Goal: Task Accomplishment & Management: Use online tool/utility

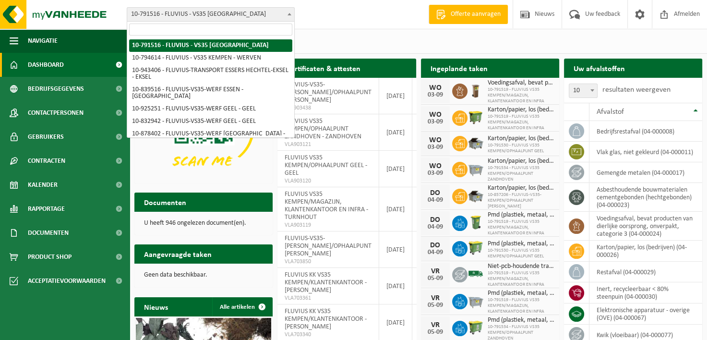
click at [288, 13] on b at bounding box center [290, 14] width 4 height 2
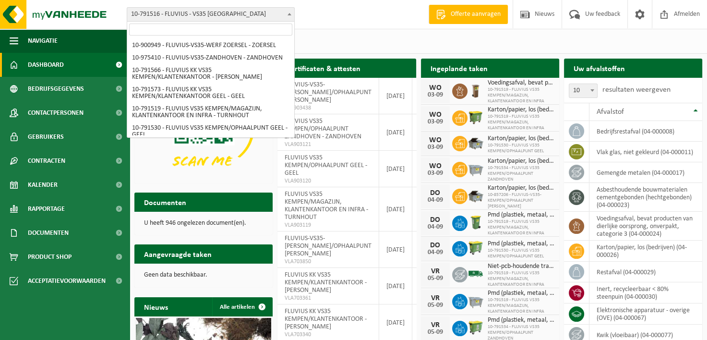
scroll to position [288, 0]
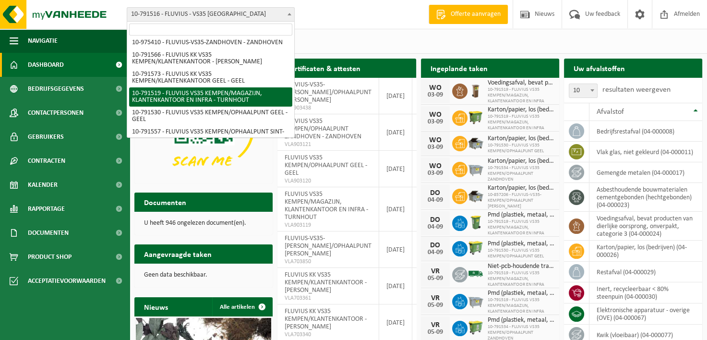
select select "30240"
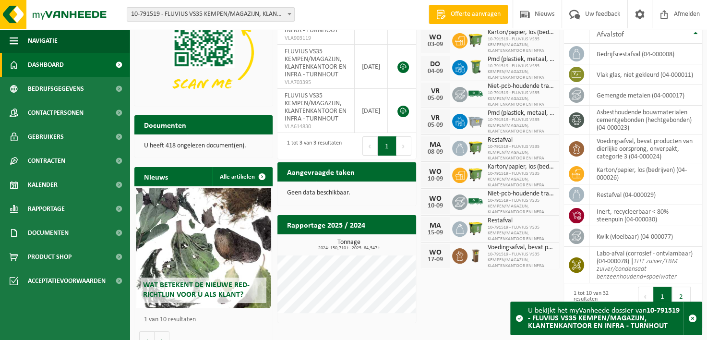
scroll to position [68, 0]
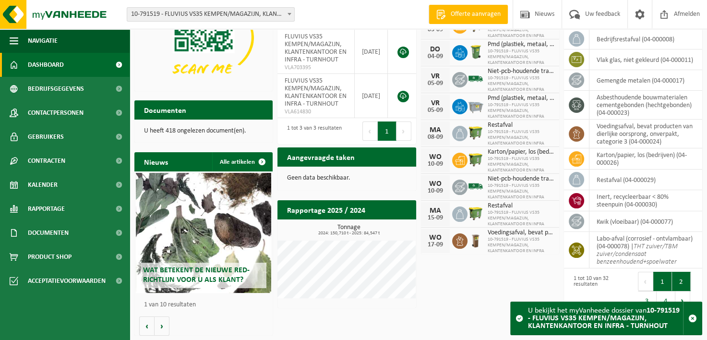
click at [680, 281] on button "2" at bounding box center [681, 281] width 19 height 19
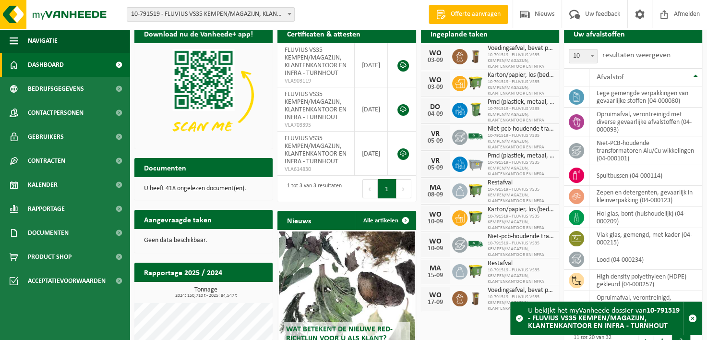
scroll to position [0, 0]
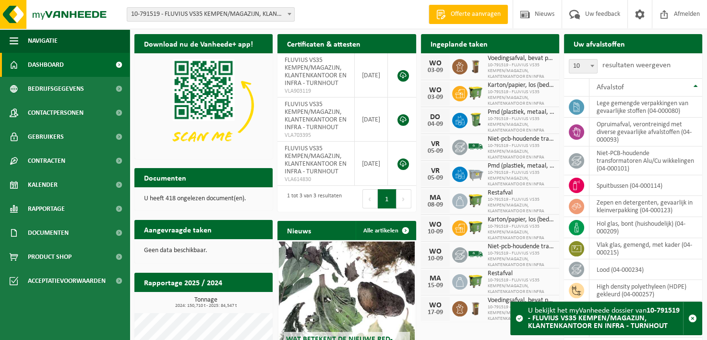
click at [592, 42] on h2 "Uw afvalstoffen" at bounding box center [599, 43] width 71 height 19
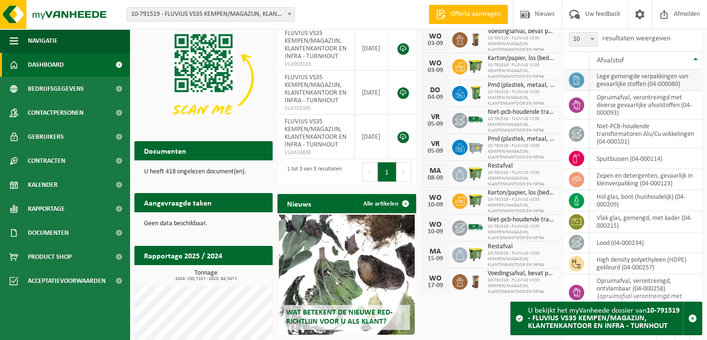
scroll to position [48, 0]
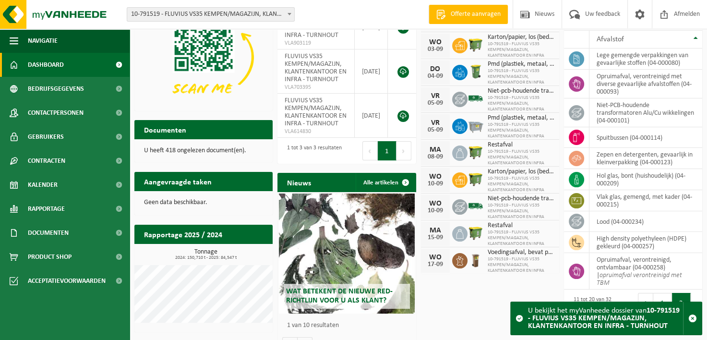
click at [449, 12] on span "Offerte aanvragen" at bounding box center [475, 15] width 55 height 10
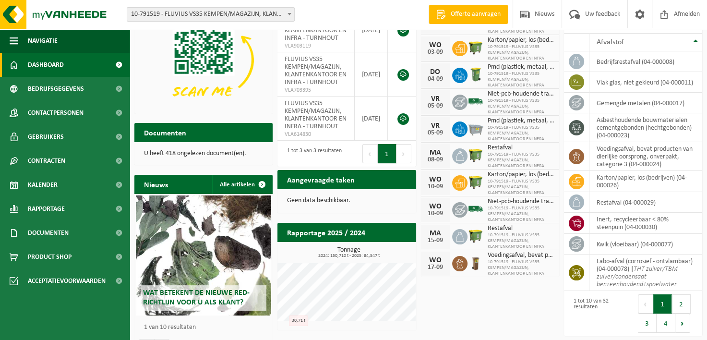
click at [302, 177] on h2 "Aangevraagde taken" at bounding box center [320, 179] width 87 height 19
click at [493, 208] on span "10-791519 - FLUVIUS VS35 KEMPEN/MAGAZIJN, KLANTENKANTOOR EN INFRA" at bounding box center [521, 213] width 67 height 17
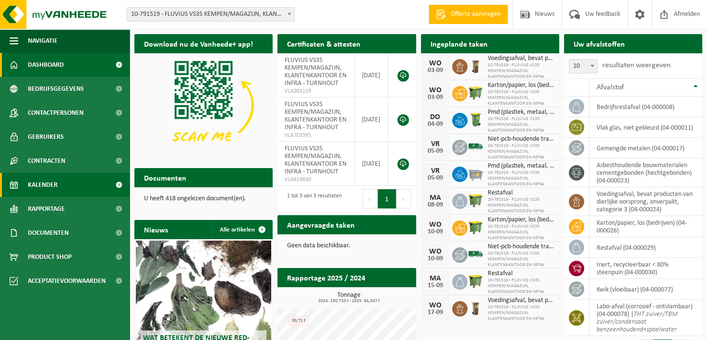
click at [40, 189] on span "Kalender" at bounding box center [43, 185] width 30 height 24
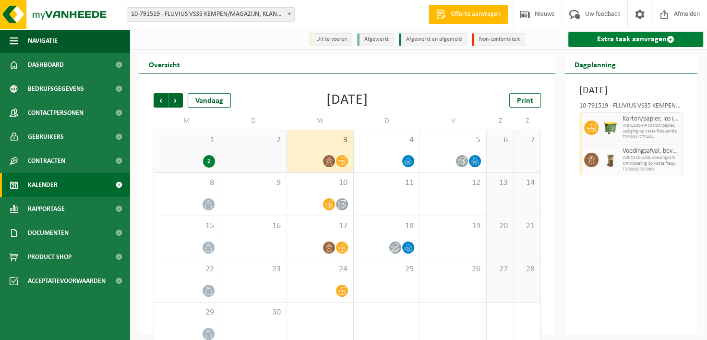
click at [607, 42] on link "Extra taak aanvragen" at bounding box center [635, 39] width 135 height 15
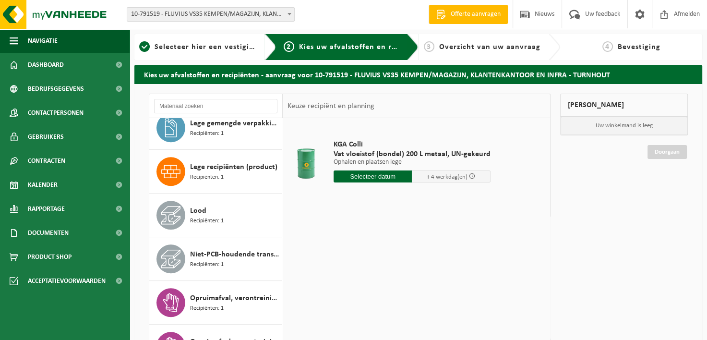
scroll to position [816, 0]
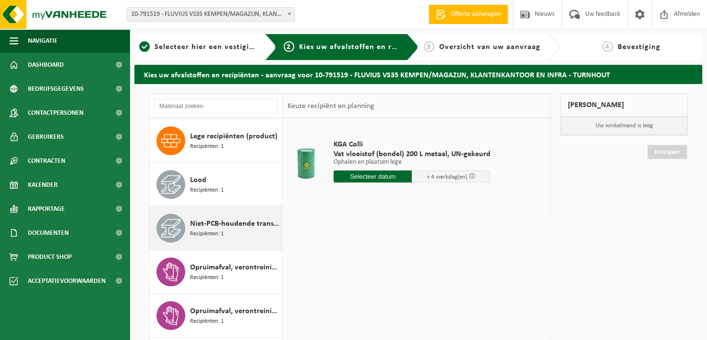
click at [173, 233] on icon at bounding box center [170, 227] width 19 height 19
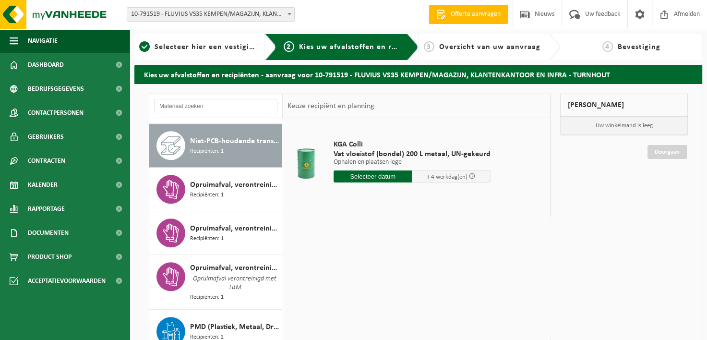
scroll to position [900, 0]
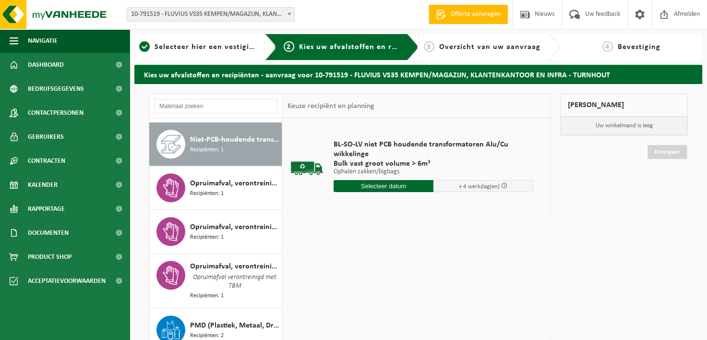
click at [393, 187] on input "text" at bounding box center [384, 186] width 100 height 12
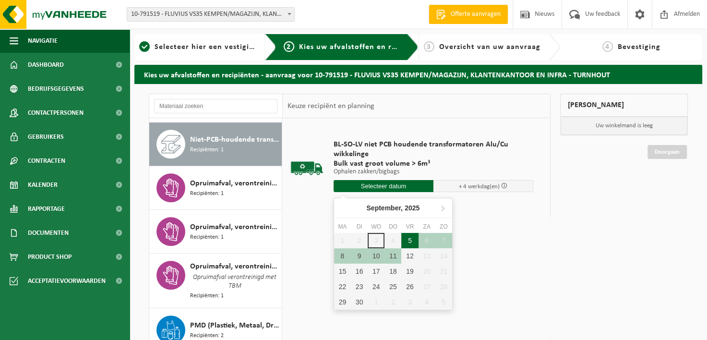
click at [409, 242] on div "5" at bounding box center [409, 240] width 17 height 15
type input "Van 2025-09-05"
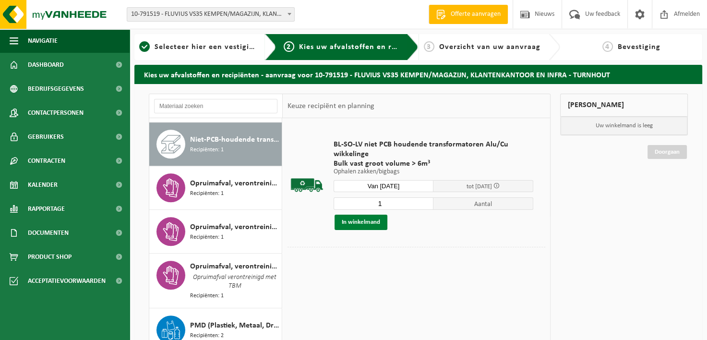
click at [366, 223] on button "In winkelmand" at bounding box center [361, 222] width 53 height 15
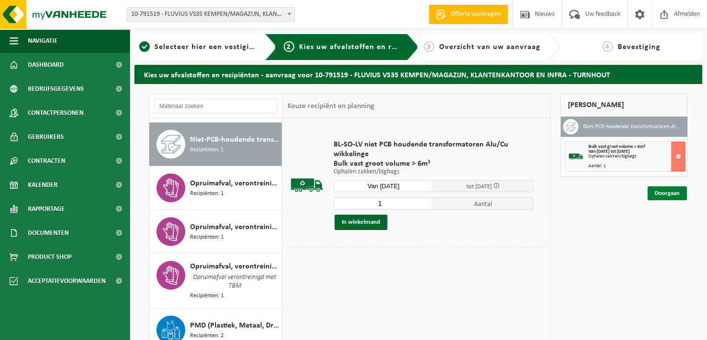
click at [656, 193] on link "Doorgaan" at bounding box center [667, 193] width 39 height 14
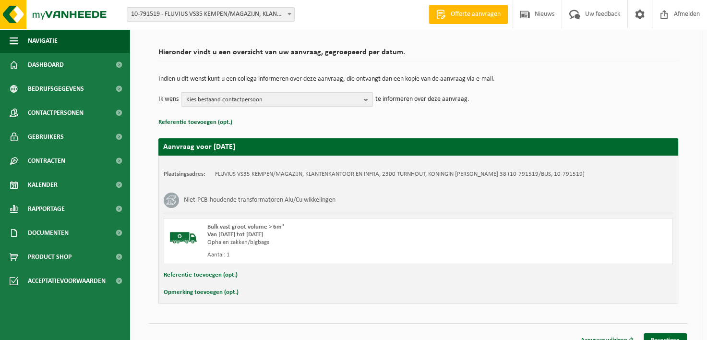
scroll to position [71, 0]
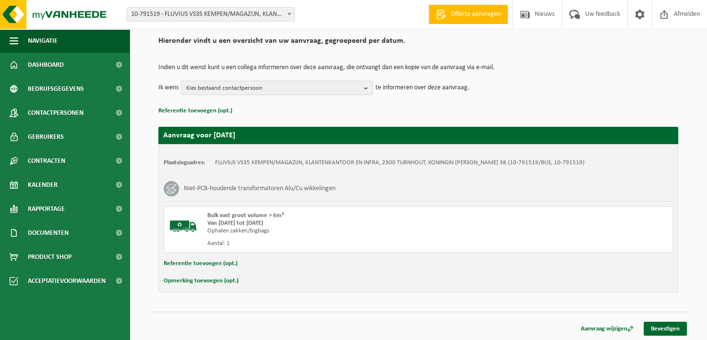
click at [365, 86] on b "button" at bounding box center [368, 87] width 9 height 13
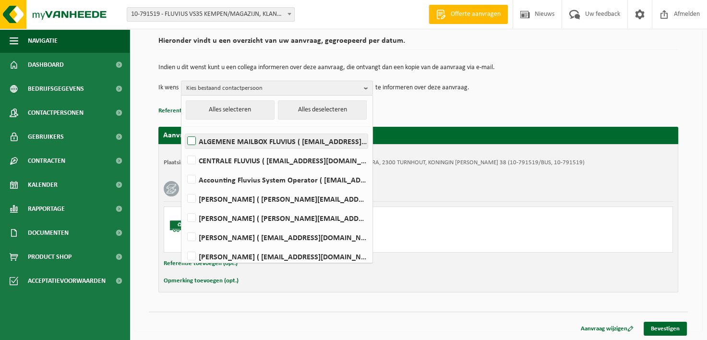
click at [242, 139] on label "ALGEMENE MAILBOX FLUVIUS ( fluvius-logistiek-afvalbeheer@fluvius.be )" at bounding box center [276, 141] width 182 height 14
click at [184, 129] on input "ALGEMENE MAILBOX FLUVIUS ( fluvius-logistiek-afvalbeheer@fluvius.be )" at bounding box center [183, 129] width 0 height 0
checkbox input "true"
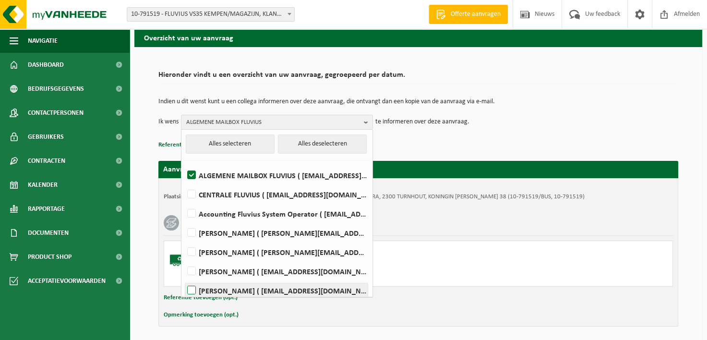
scroll to position [23, 0]
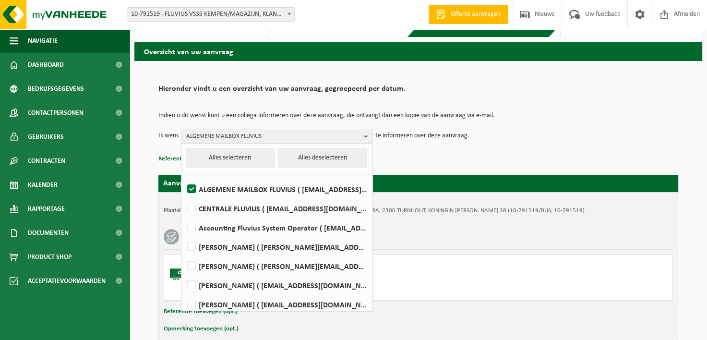
click at [171, 312] on button "Referentie toevoegen (opt.)" at bounding box center [201, 311] width 74 height 12
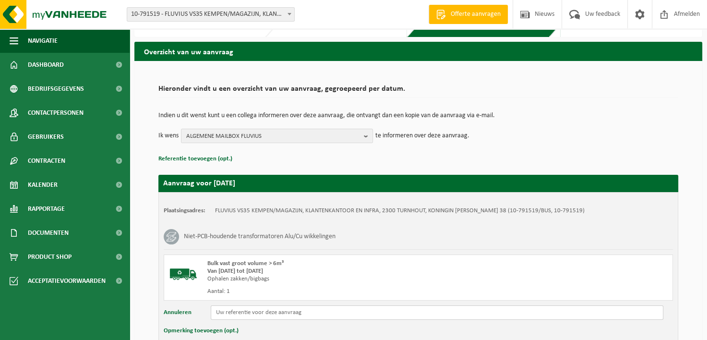
click at [223, 311] on input "text" at bounding box center [437, 312] width 453 height 14
click at [269, 313] on input "reeds in Beringen SN52714-032 ID" at bounding box center [437, 312] width 453 height 14
click at [320, 313] on input "reeds in Beringen SN 52714-032 ID" at bounding box center [437, 312] width 453 height 14
click at [329, 313] on input "reeds in Beringen SN 52714-032 ID 8038 BJ1978" at bounding box center [437, 312] width 453 height 14
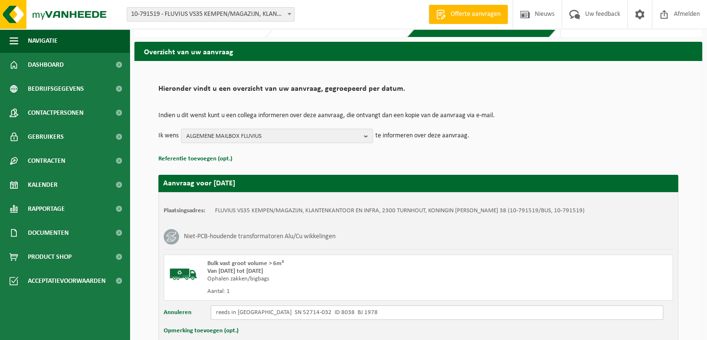
click at [365, 311] on input "reeds in Beringen SN 52714-032 ID 8038 BJ 1978" at bounding box center [437, 312] width 453 height 14
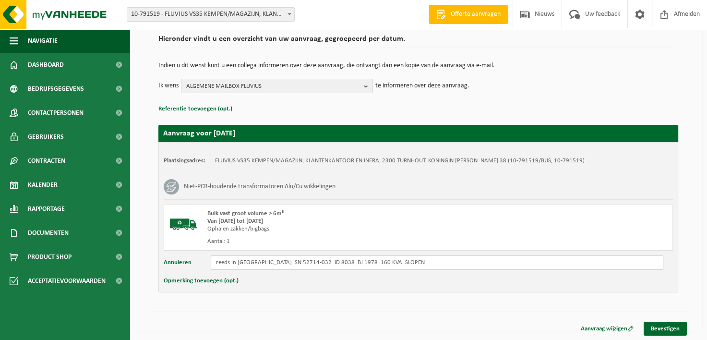
scroll to position [73, 0]
type input "reeds in Beringen SN 52714-032 ID 8038 BJ 1978 160 KVA SLOPEN"
click at [654, 326] on link "Bevestigen" at bounding box center [665, 329] width 43 height 14
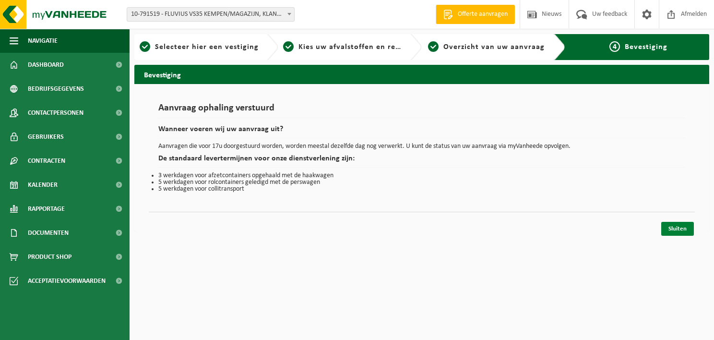
click at [674, 227] on link "Sluiten" at bounding box center [678, 229] width 33 height 14
